Goal: Check status: Check status

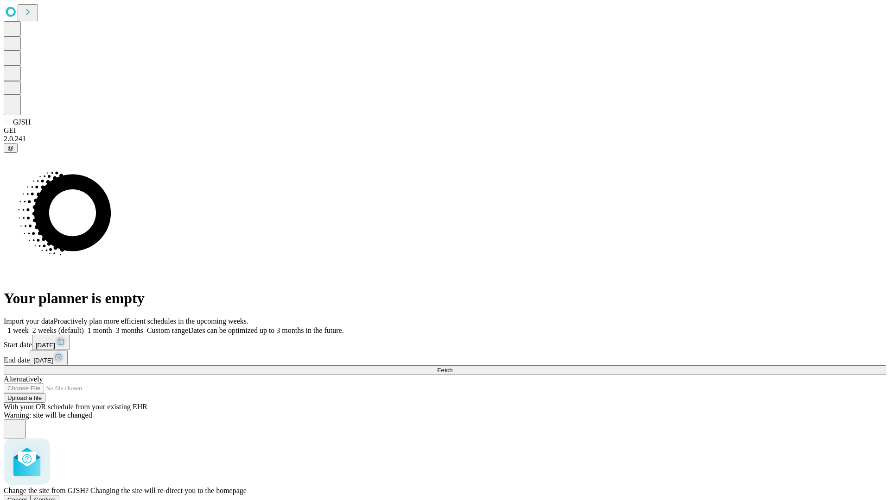
click at [56, 497] on span "Confirm" at bounding box center [45, 500] width 22 height 7
click at [29, 327] on label "1 week" at bounding box center [16, 331] width 25 height 8
click at [452, 367] on span "Fetch" at bounding box center [444, 370] width 15 height 7
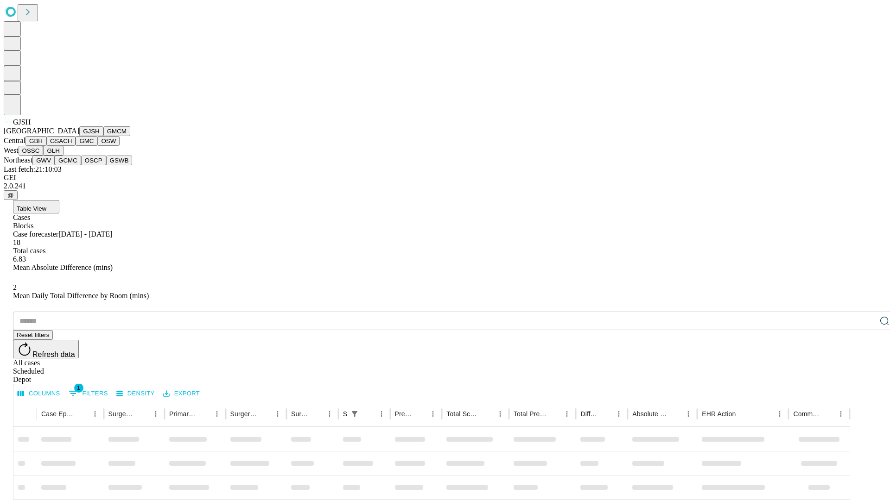
click at [103, 136] on button "GMCM" at bounding box center [116, 131] width 27 height 10
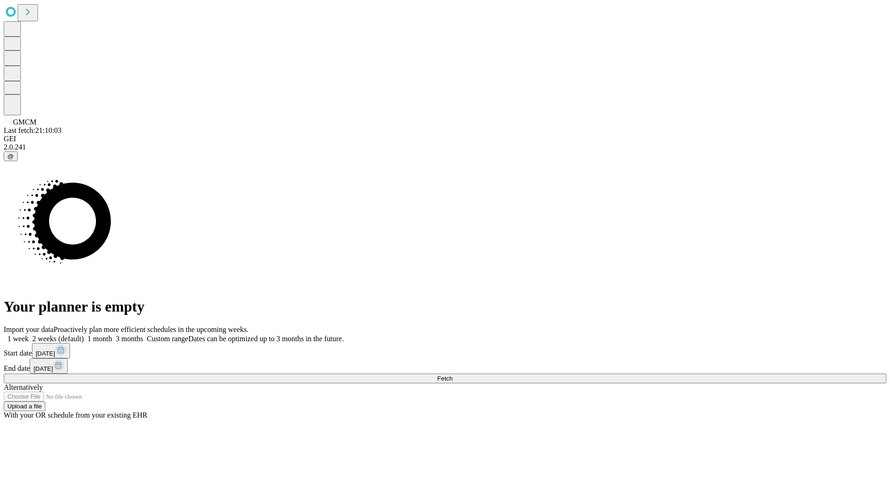
click at [29, 335] on label "1 week" at bounding box center [16, 339] width 25 height 8
click at [452, 375] on span "Fetch" at bounding box center [444, 378] width 15 height 7
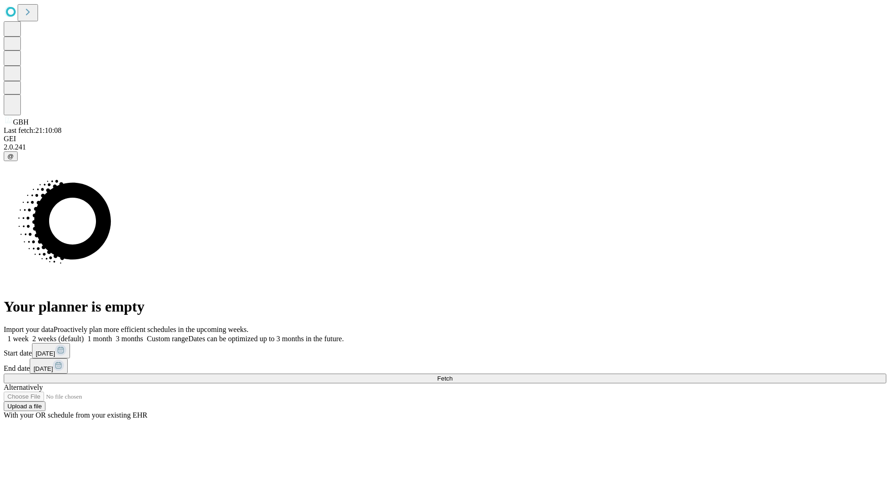
click at [29, 335] on label "1 week" at bounding box center [16, 339] width 25 height 8
click at [452, 375] on span "Fetch" at bounding box center [444, 378] width 15 height 7
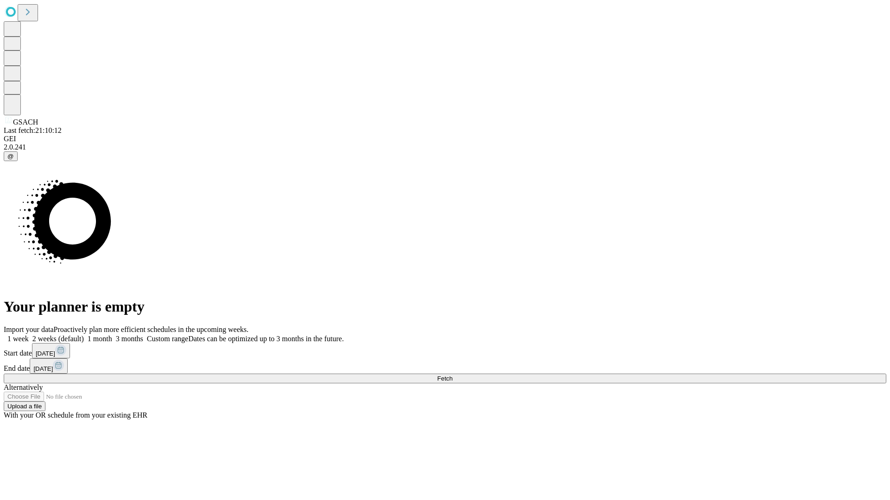
click at [29, 335] on label "1 week" at bounding box center [16, 339] width 25 height 8
click at [452, 375] on span "Fetch" at bounding box center [444, 378] width 15 height 7
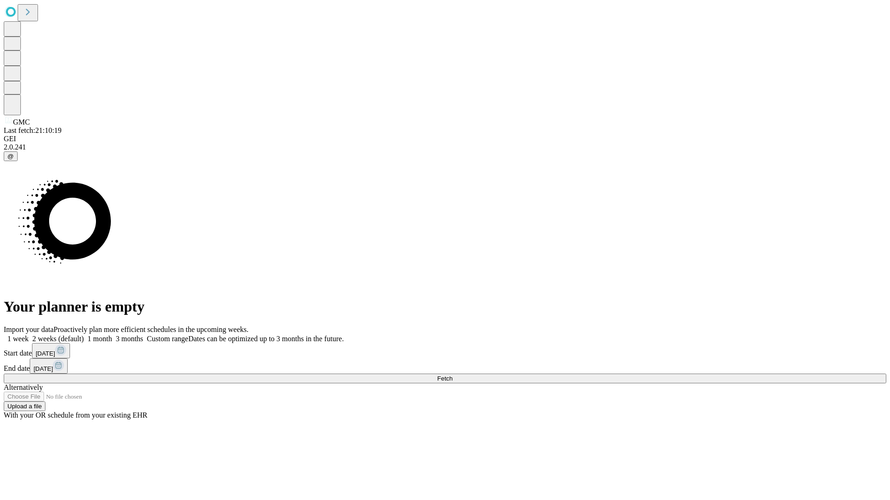
click at [452, 375] on span "Fetch" at bounding box center [444, 378] width 15 height 7
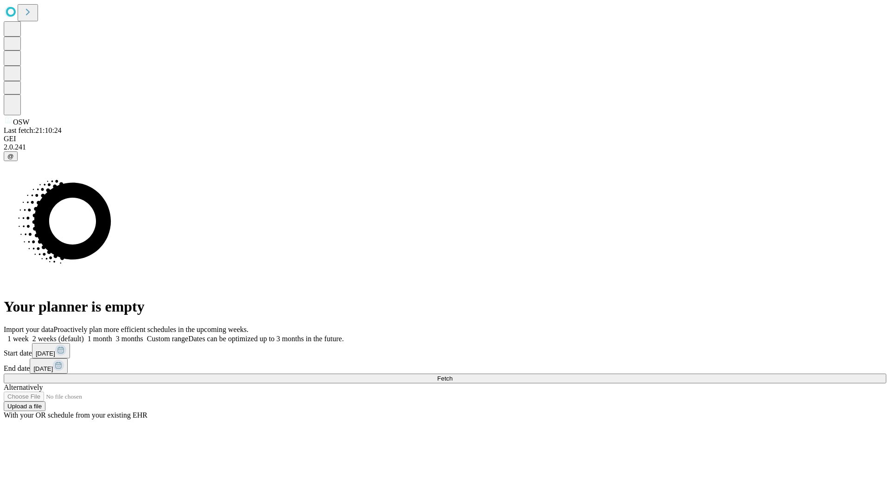
click at [29, 335] on label "1 week" at bounding box center [16, 339] width 25 height 8
click at [452, 375] on span "Fetch" at bounding box center [444, 378] width 15 height 7
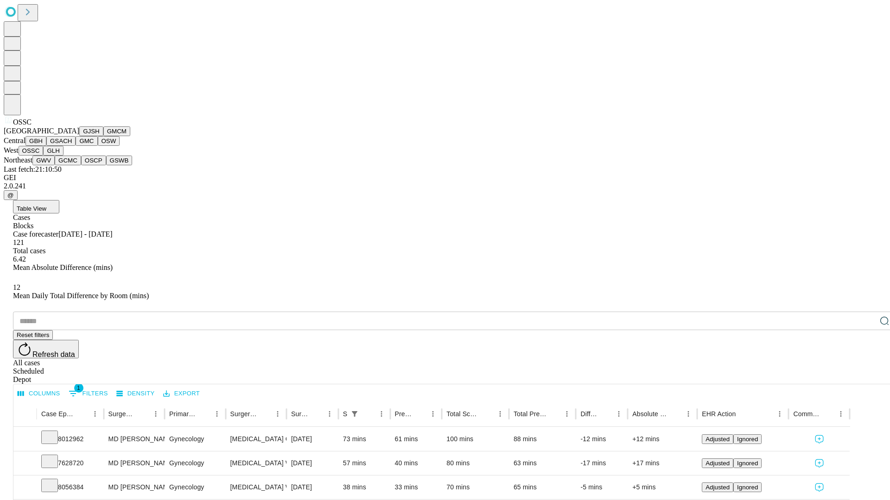
click at [63, 156] on button "GLH" at bounding box center [53, 151] width 20 height 10
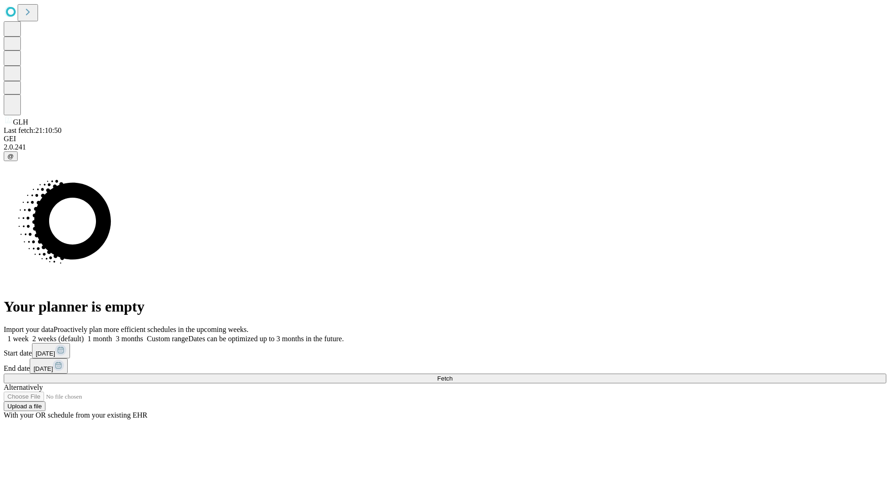
click at [29, 335] on label "1 week" at bounding box center [16, 339] width 25 height 8
click at [452, 375] on span "Fetch" at bounding box center [444, 378] width 15 height 7
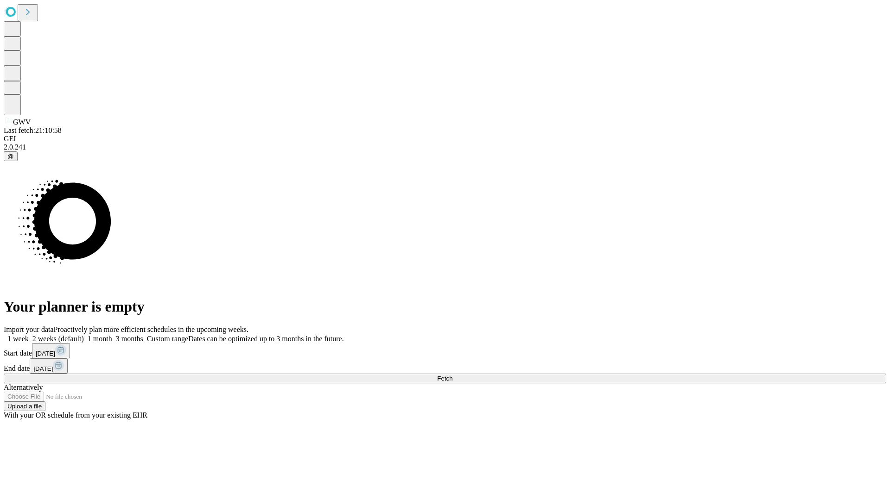
click at [29, 335] on label "1 week" at bounding box center [16, 339] width 25 height 8
click at [452, 375] on span "Fetch" at bounding box center [444, 378] width 15 height 7
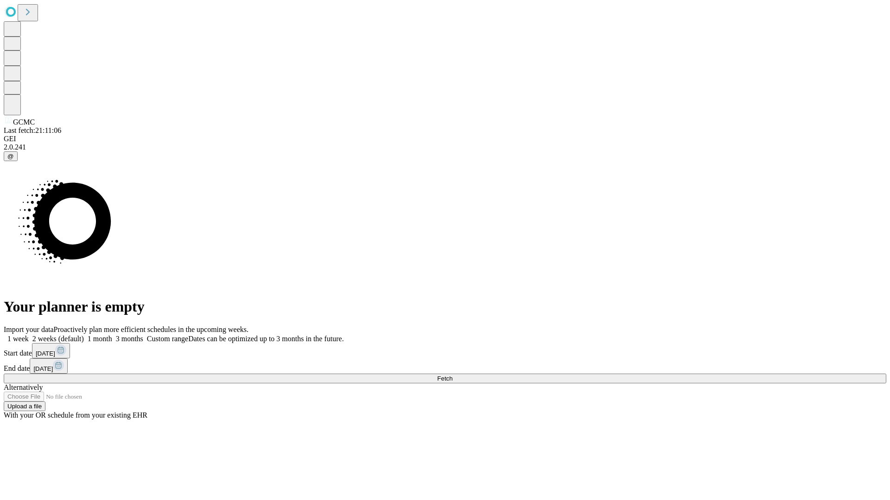
click at [29, 335] on label "1 week" at bounding box center [16, 339] width 25 height 8
click at [452, 375] on span "Fetch" at bounding box center [444, 378] width 15 height 7
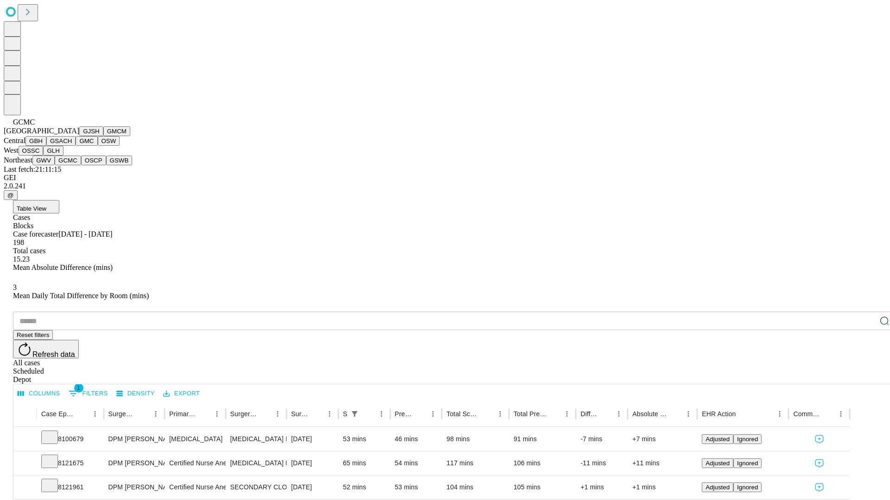
click at [81, 165] on button "OSCP" at bounding box center [93, 161] width 25 height 10
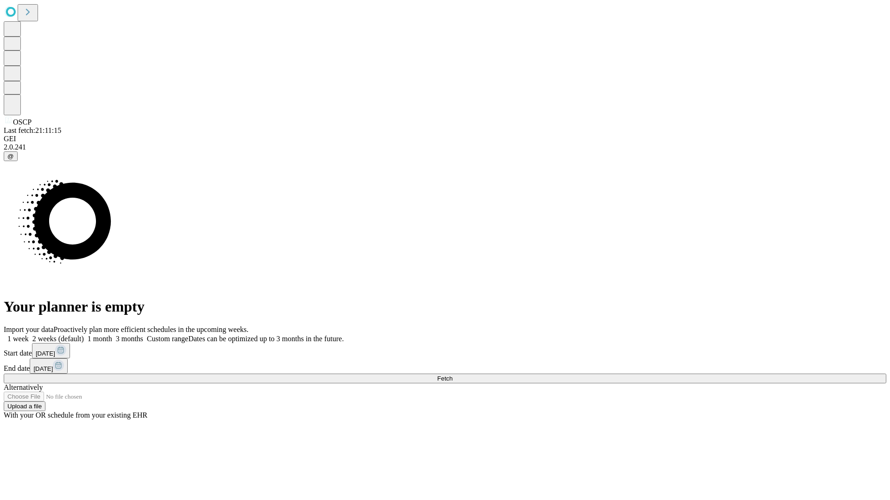
click at [29, 335] on label "1 week" at bounding box center [16, 339] width 25 height 8
click at [452, 375] on span "Fetch" at bounding box center [444, 378] width 15 height 7
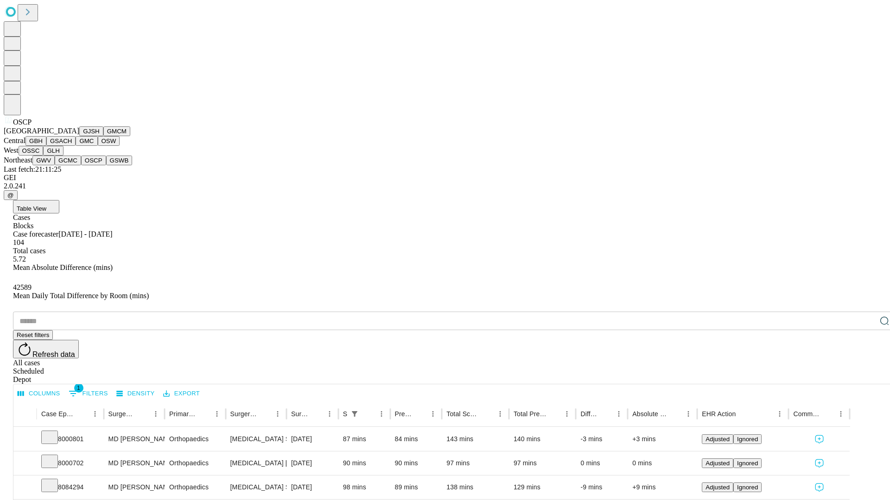
click at [106, 165] on button "GSWB" at bounding box center [119, 161] width 26 height 10
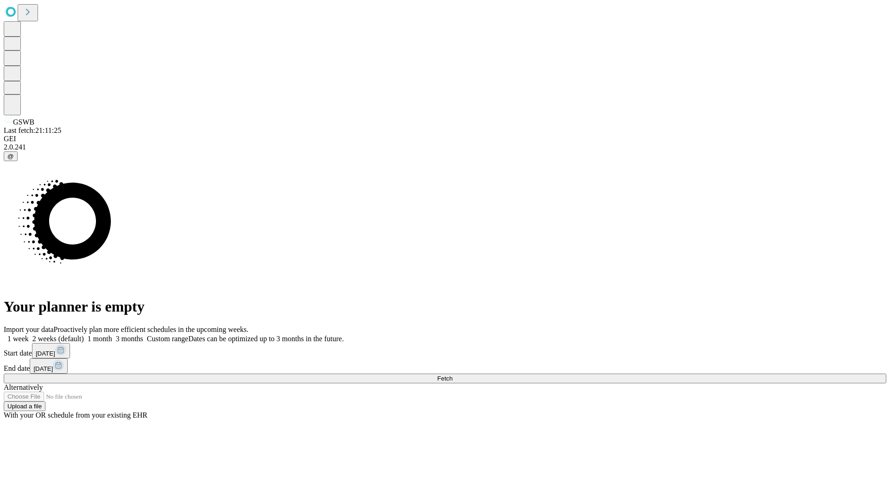
click at [29, 335] on label "1 week" at bounding box center [16, 339] width 25 height 8
click at [452, 375] on span "Fetch" at bounding box center [444, 378] width 15 height 7
